Goal: Task Accomplishment & Management: Use online tool/utility

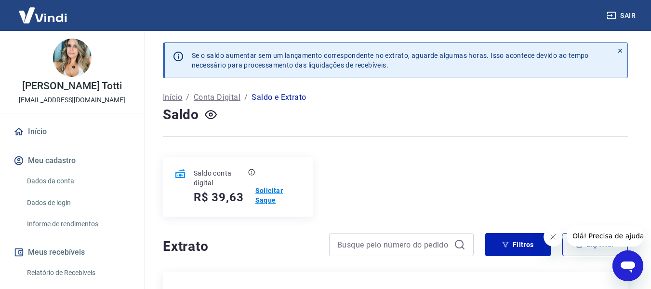
click at [267, 190] on p "Solicitar Saque" at bounding box center [278, 195] width 46 height 19
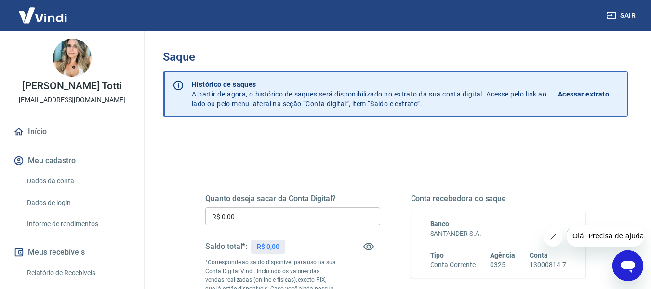
click at [250, 221] on input "R$ 0,00" at bounding box center [292, 216] width 175 height 18
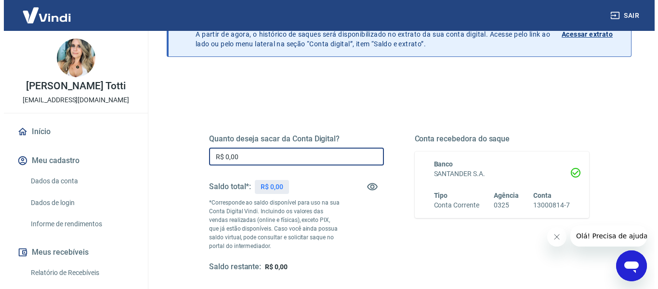
scroll to position [145, 0]
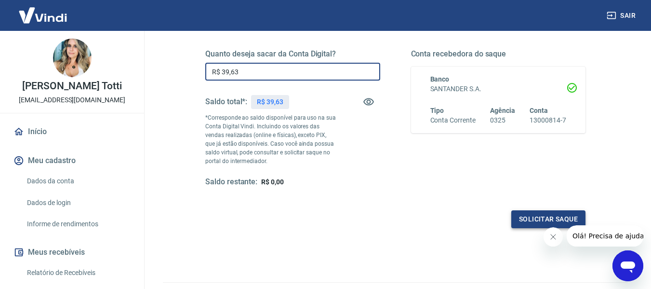
type input "R$ 39,63"
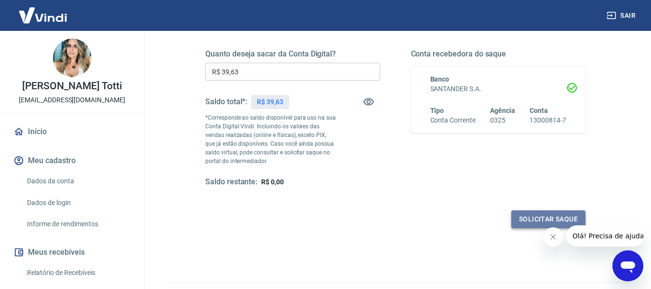
click at [527, 214] on button "Solicitar saque" at bounding box center [548, 219] width 74 height 18
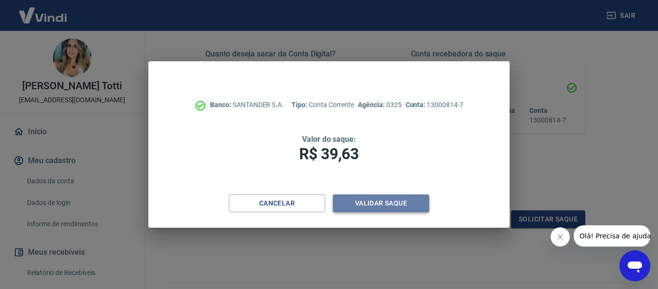
click at [393, 204] on button "Validar saque" at bounding box center [381, 203] width 96 height 18
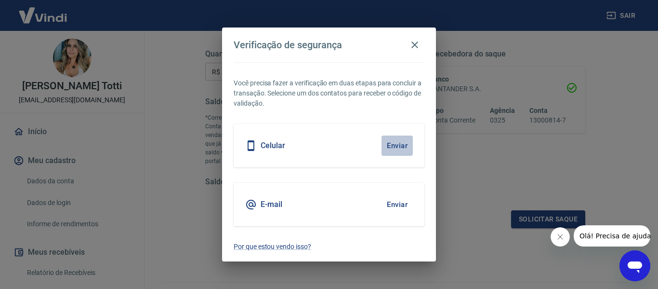
click at [390, 146] on button "Enviar" at bounding box center [397, 145] width 31 height 20
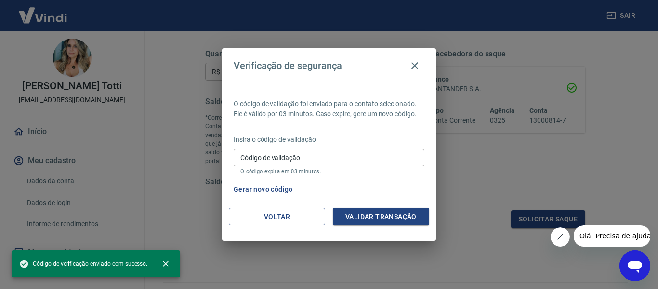
click at [276, 155] on input "Código de validação" at bounding box center [329, 157] width 191 height 18
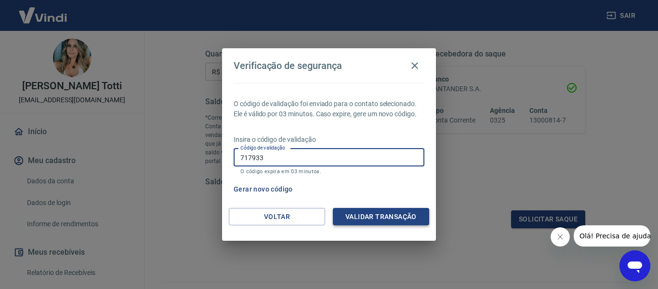
type input "717933"
click at [388, 213] on button "Validar transação" at bounding box center [381, 217] width 96 height 18
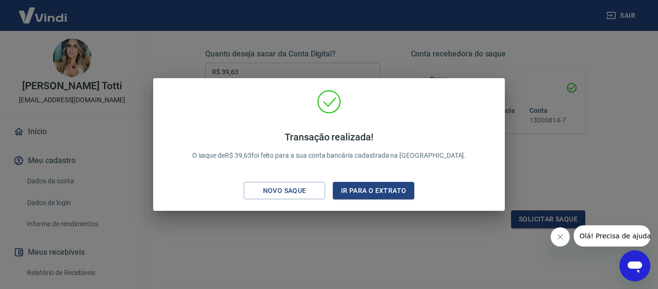
click at [462, 256] on div "Transação realizada! O saque de R$ 39,63 foi feito para a sua conta bancária ca…" at bounding box center [329, 144] width 658 height 289
